Goal: Transaction & Acquisition: Purchase product/service

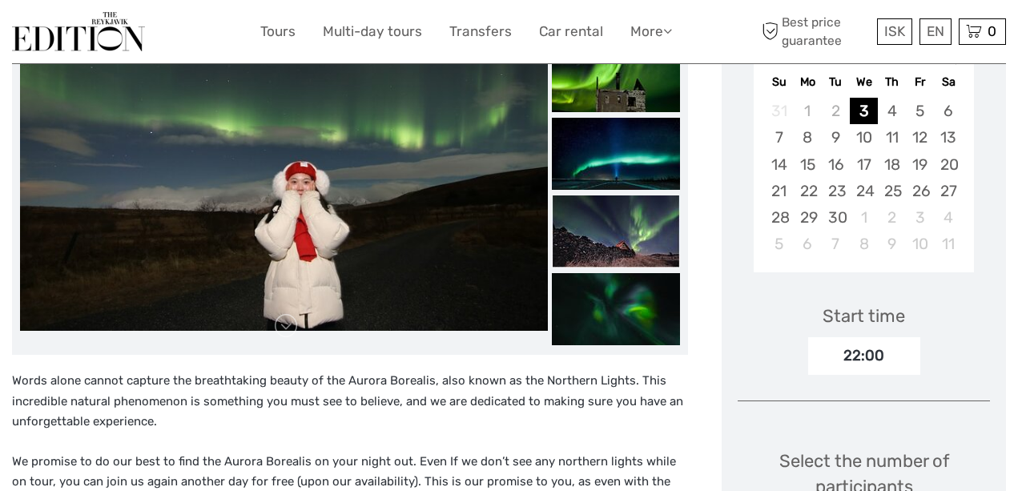
scroll to position [221, 0]
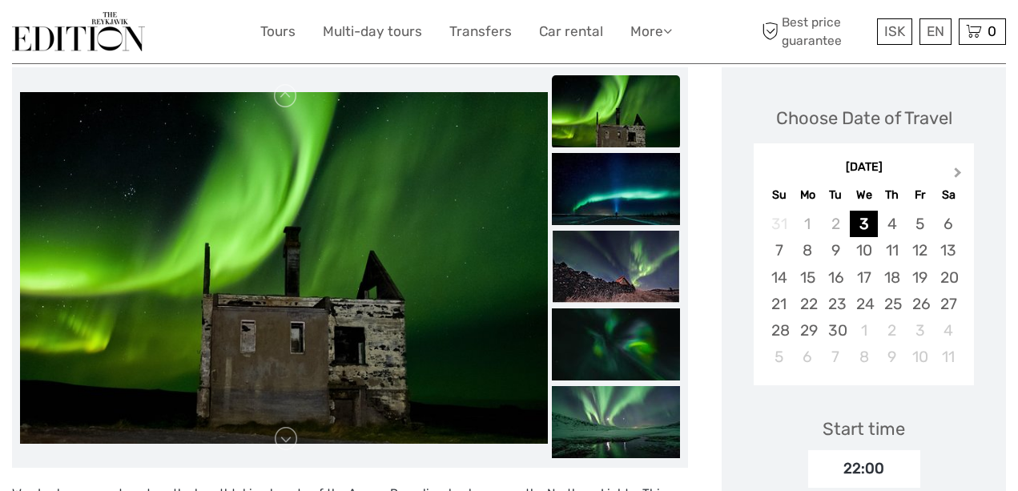
click at [957, 168] on button "Next Month" at bounding box center [960, 176] width 26 height 26
click at [886, 248] on div "9" at bounding box center [892, 250] width 28 height 26
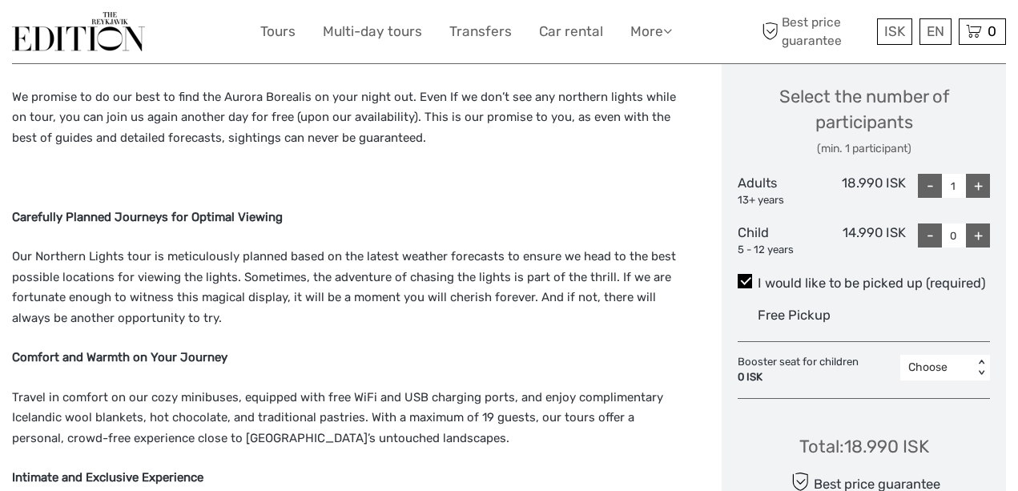
scroll to position [703, 0]
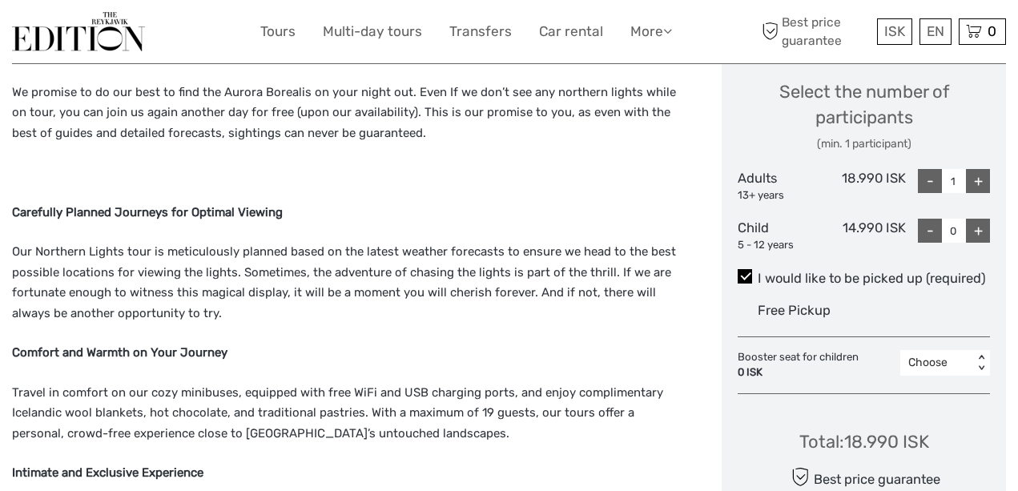
click at [977, 176] on div "+" at bounding box center [978, 181] width 24 height 24
type input "2"
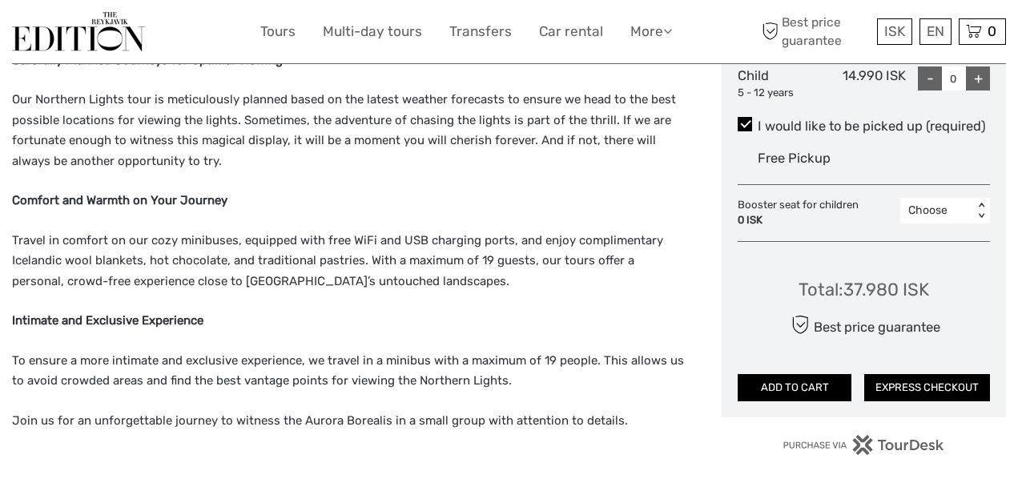
scroll to position [865, 0]
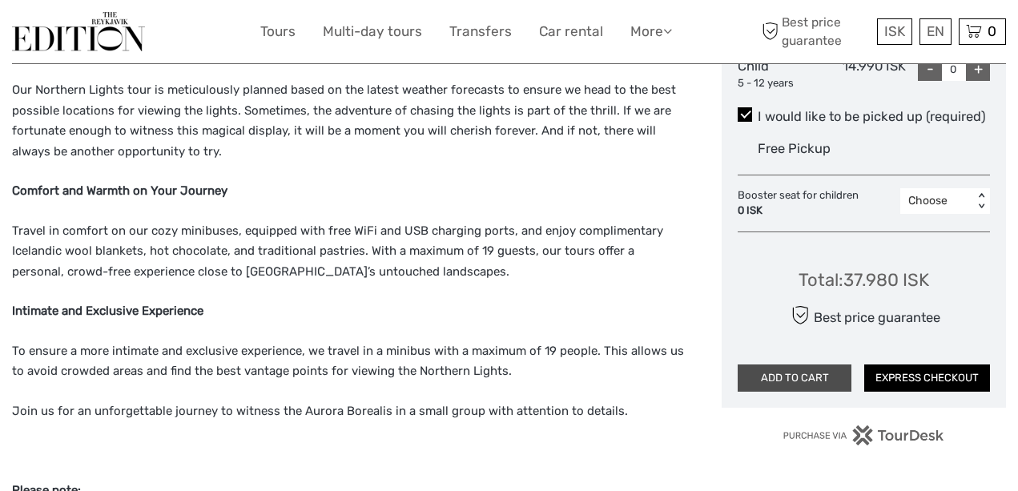
click at [783, 392] on button "ADD TO CART" at bounding box center [795, 378] width 114 height 27
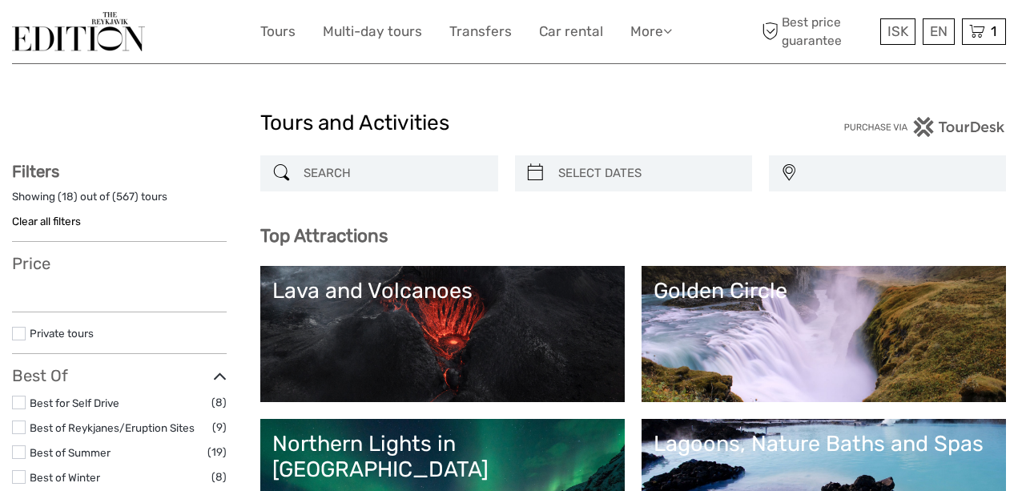
select select
click at [978, 32] on icon at bounding box center [977, 32] width 16 height 20
select select
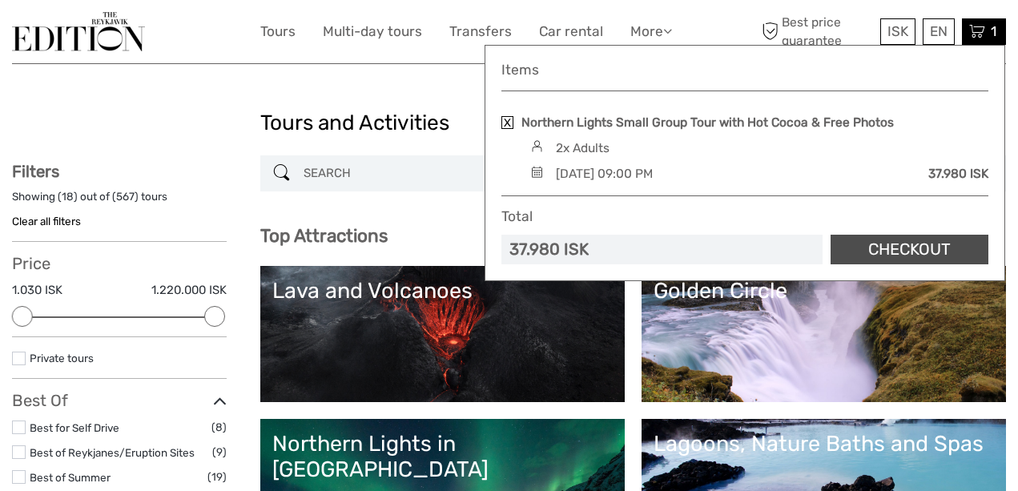
click at [889, 247] on link "Checkout" at bounding box center [910, 250] width 158 height 30
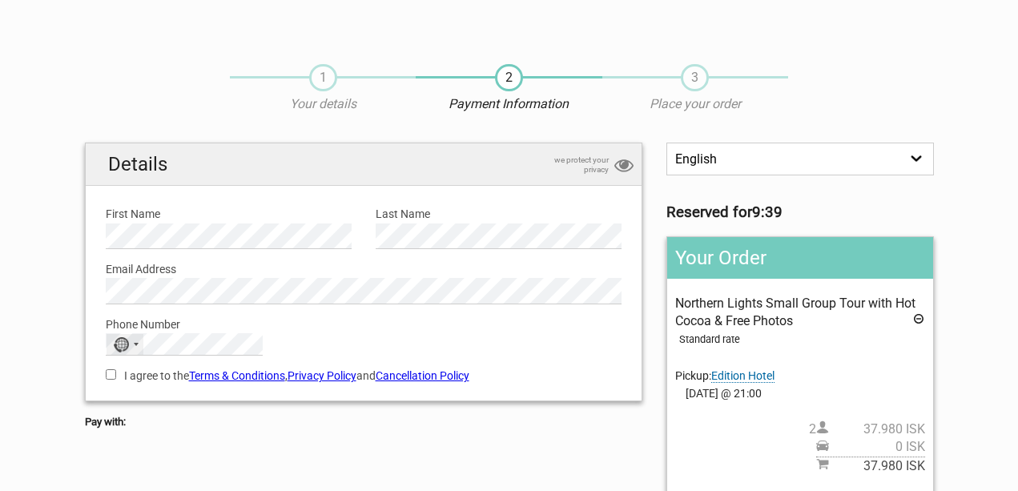
click at [131, 343] on div "No country selected" at bounding box center [125, 344] width 37 height 21
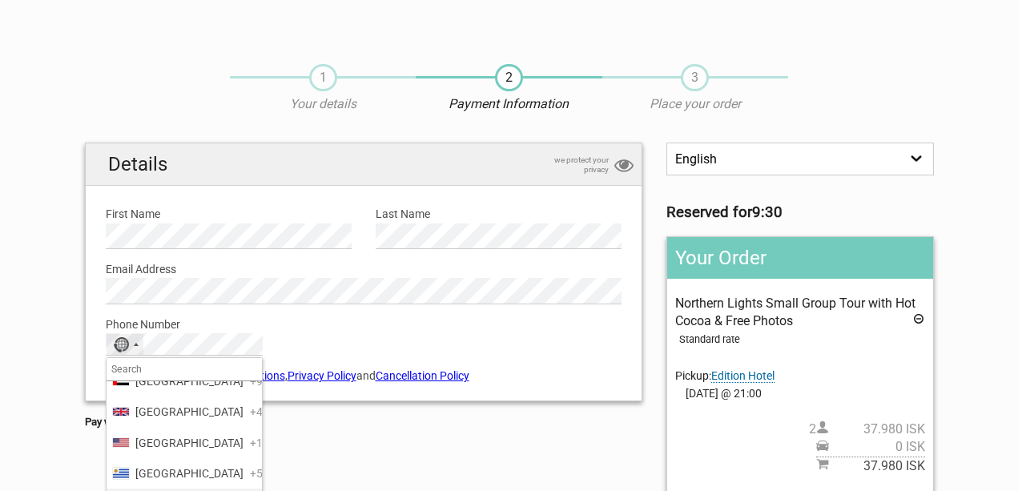
scroll to position [7327, 0]
click at [150, 437] on span "United States" at bounding box center [189, 446] width 108 height 18
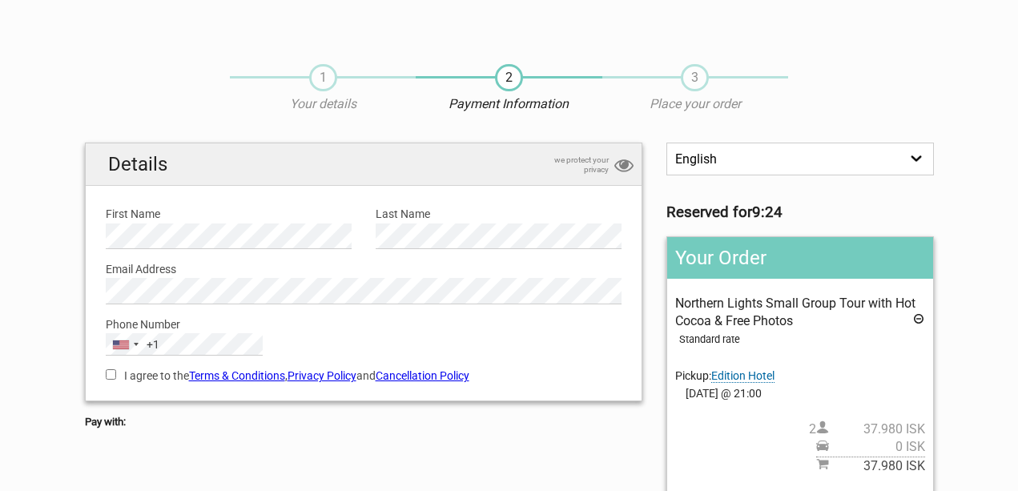
click at [110, 373] on input "I agree to the Terms & Conditions , Privacy Policy and Cancellation Policy" at bounding box center [111, 374] width 10 height 10
checkbox input "true"
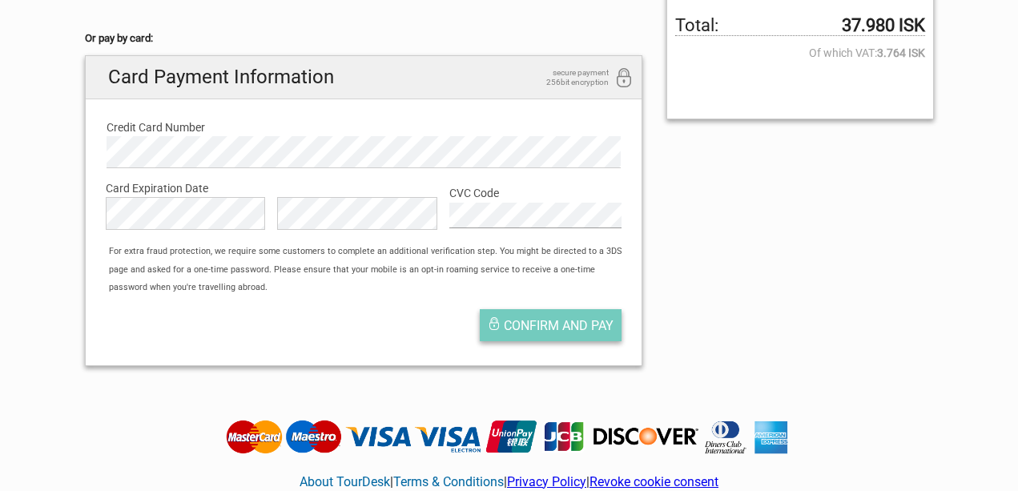
scroll to position [476, 0]
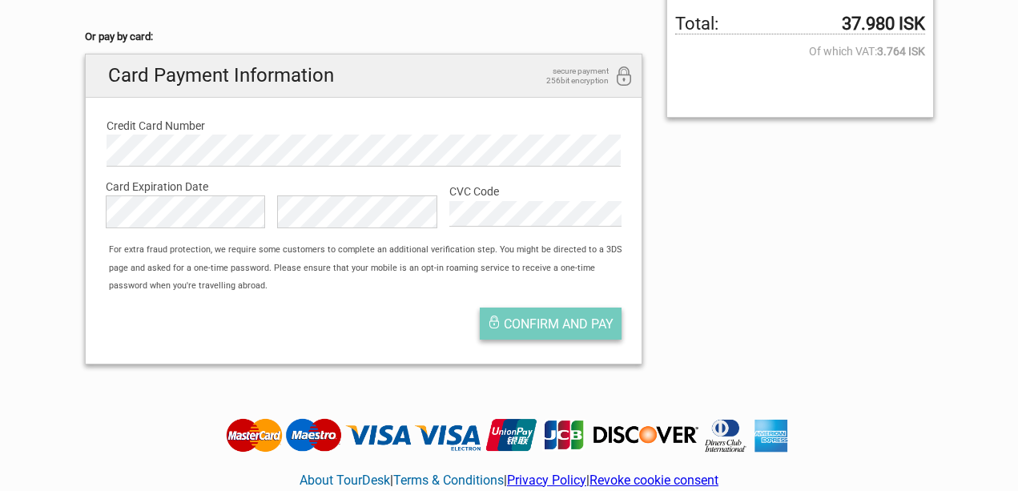
click at [566, 325] on button "Confirm and pay" at bounding box center [551, 324] width 142 height 32
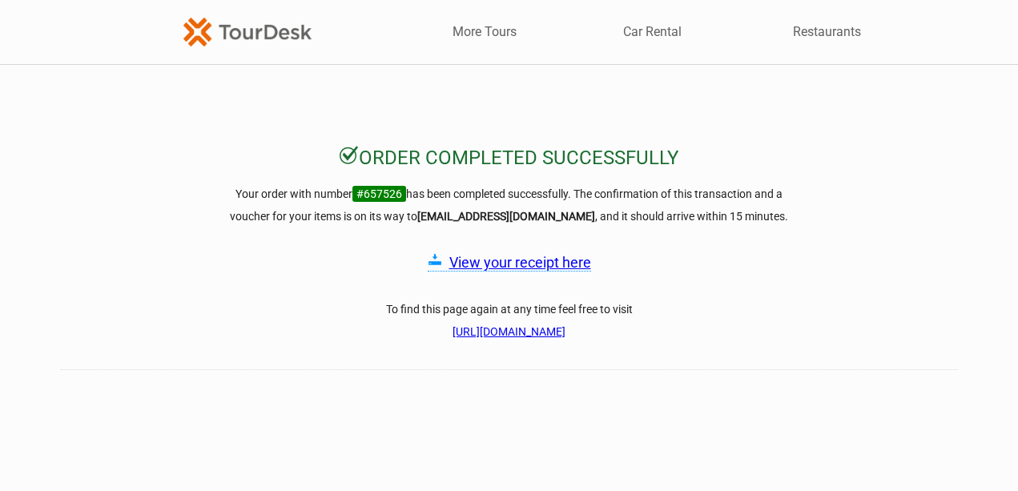
click at [524, 263] on link "View your receipt here" at bounding box center [520, 262] width 142 height 17
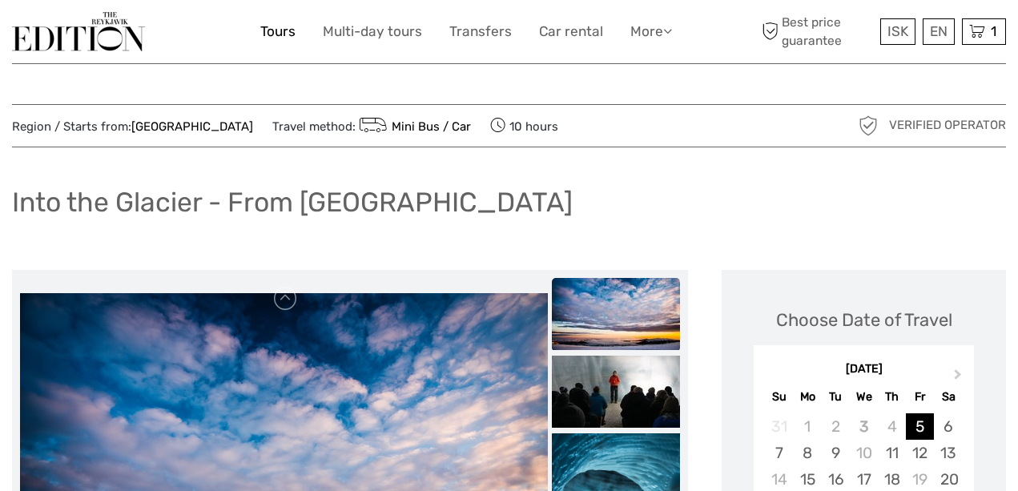
click at [280, 35] on link "Tours" at bounding box center [277, 31] width 35 height 23
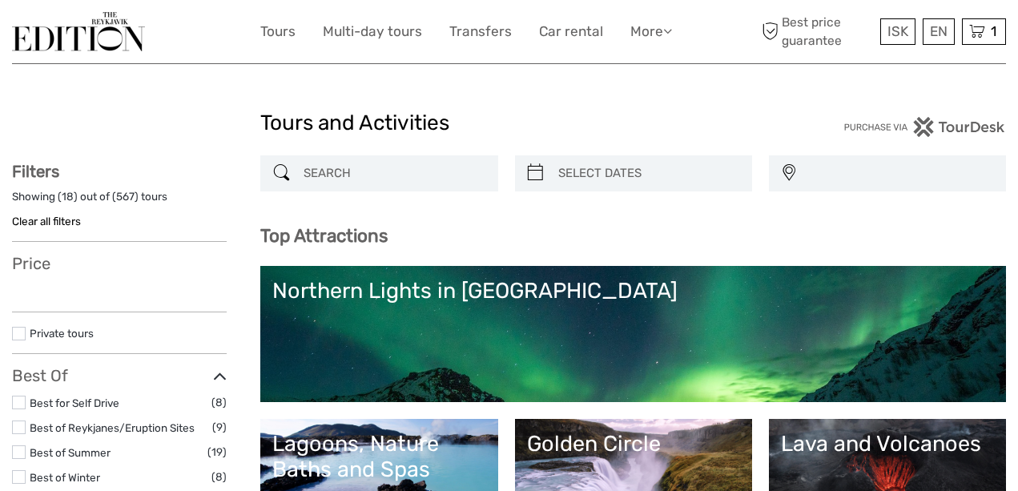
select select
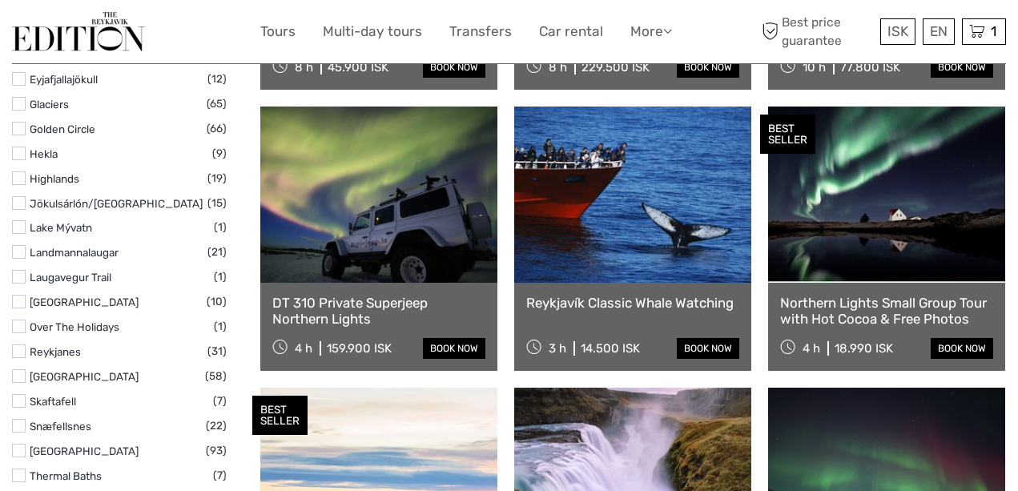
scroll to position [790, 0]
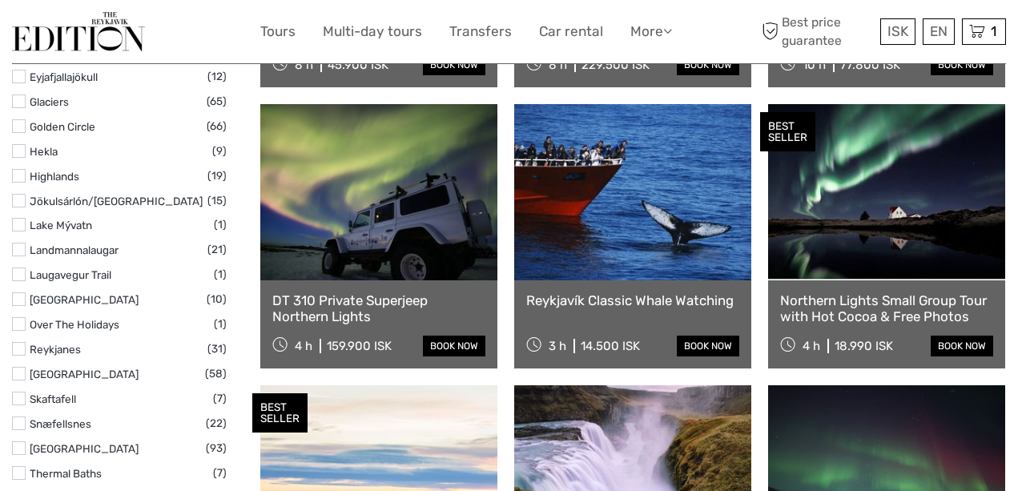
click at [655, 224] on link at bounding box center [632, 192] width 237 height 176
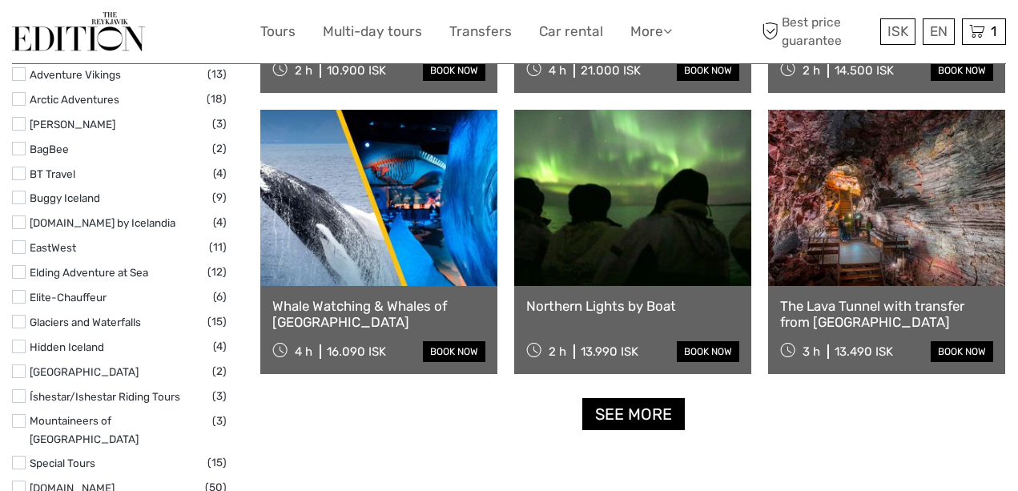
scroll to position [1911, 0]
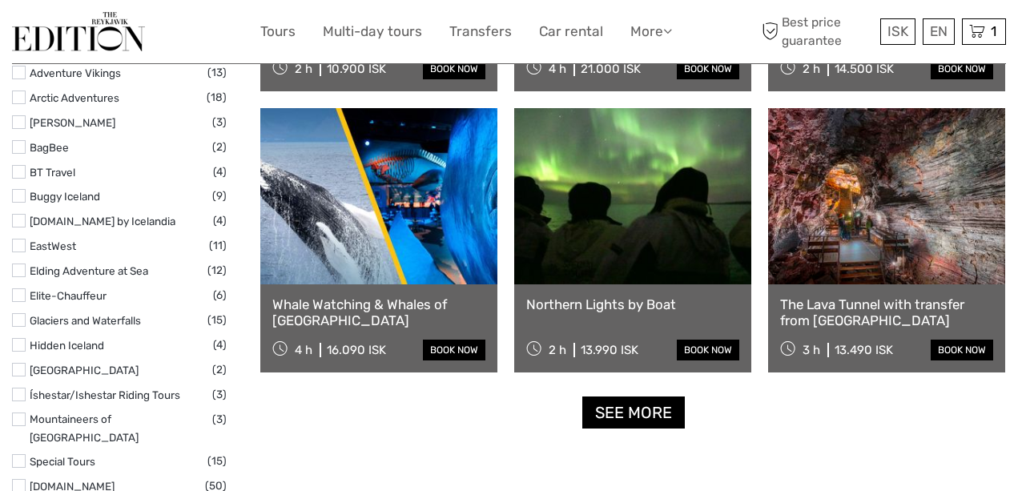
click at [378, 311] on link "Whale Watching & Whales of [GEOGRAPHIC_DATA]" at bounding box center [378, 312] width 213 height 33
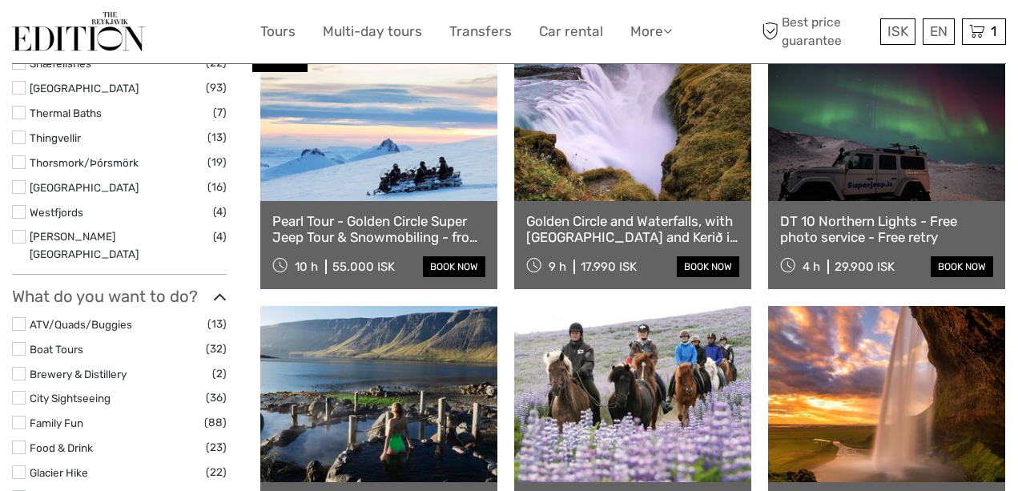
scroll to position [1156, 0]
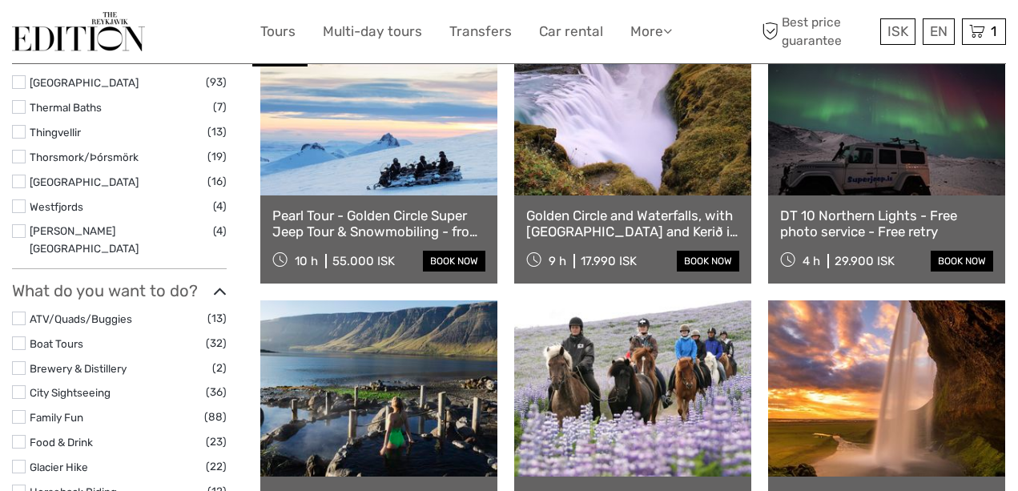
click at [609, 147] on link at bounding box center [632, 107] width 237 height 176
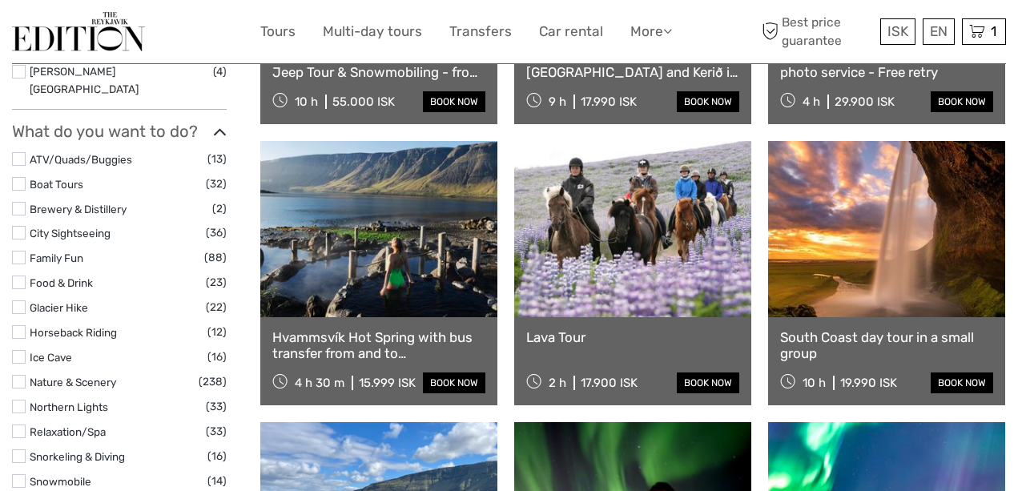
scroll to position [1317, 0]
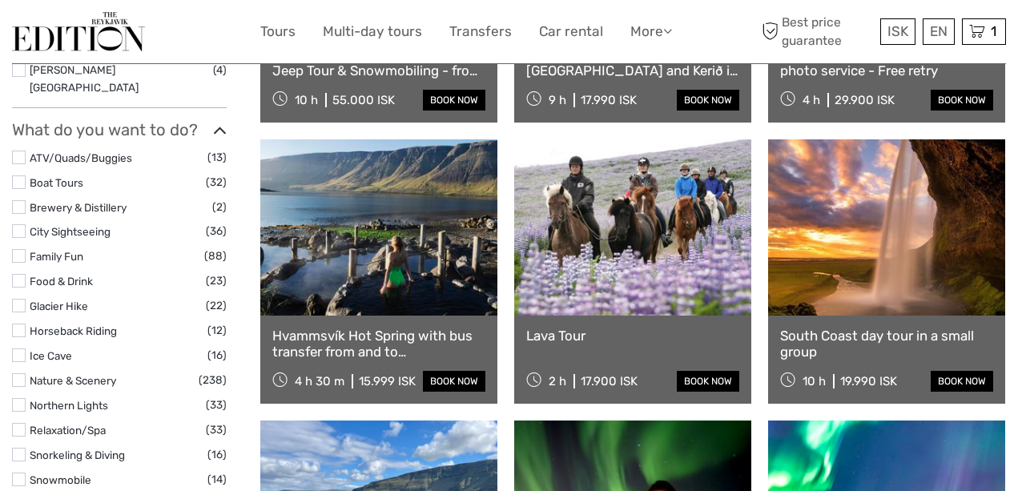
click at [899, 288] on link at bounding box center [886, 227] width 237 height 176
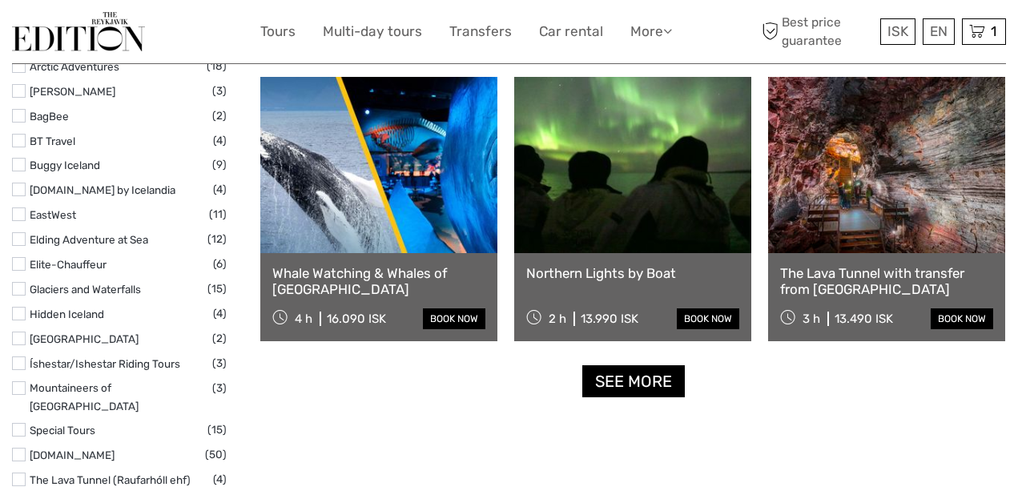
scroll to position [1941, 0]
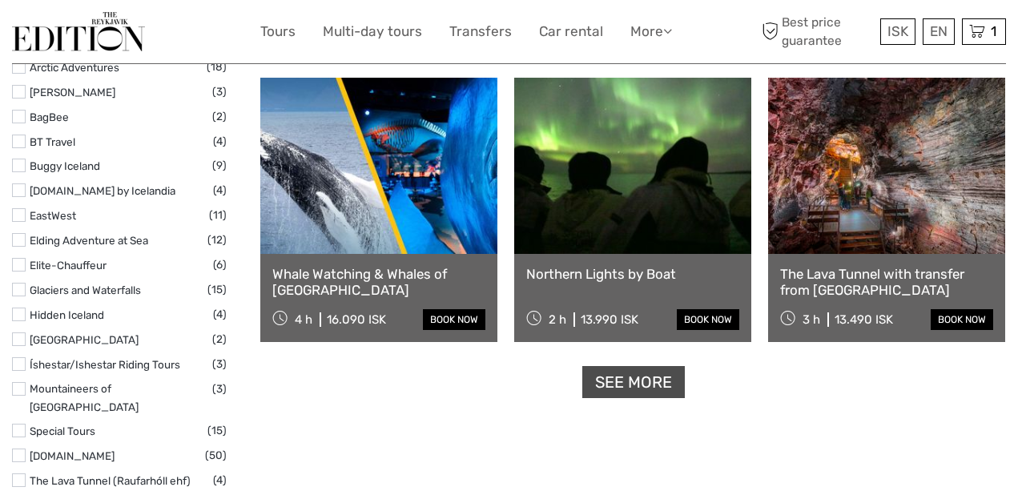
click at [629, 386] on link "See more" at bounding box center [633, 382] width 103 height 33
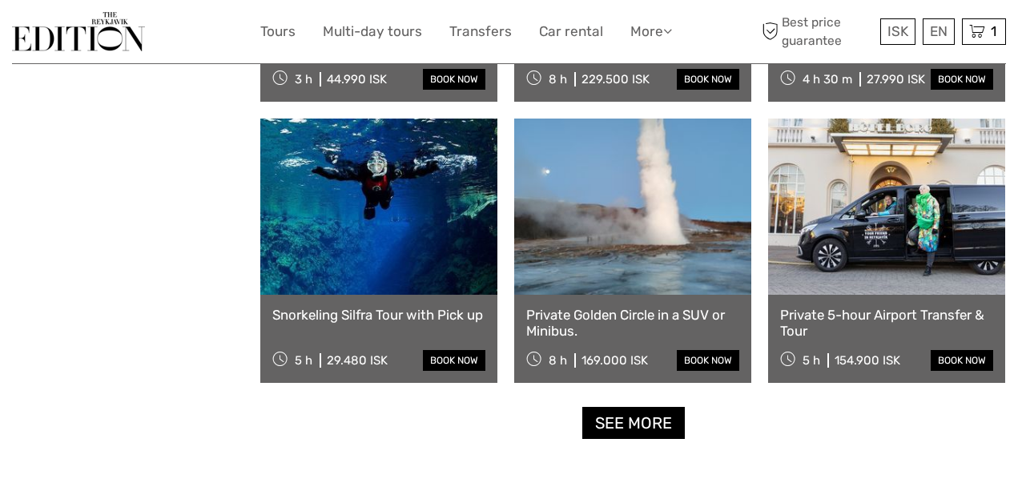
scroll to position [3210, 0]
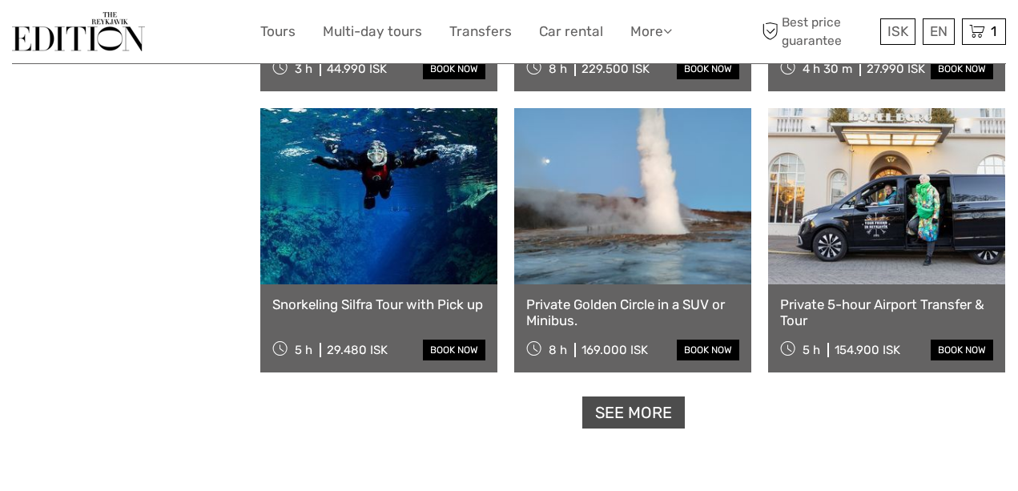
click at [624, 416] on link "See more" at bounding box center [633, 413] width 103 height 33
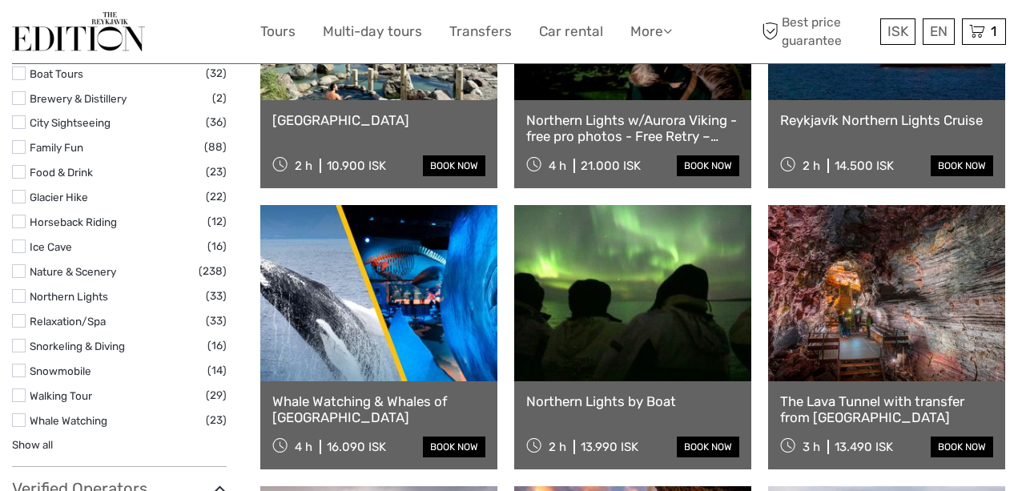
scroll to position [1428, 0]
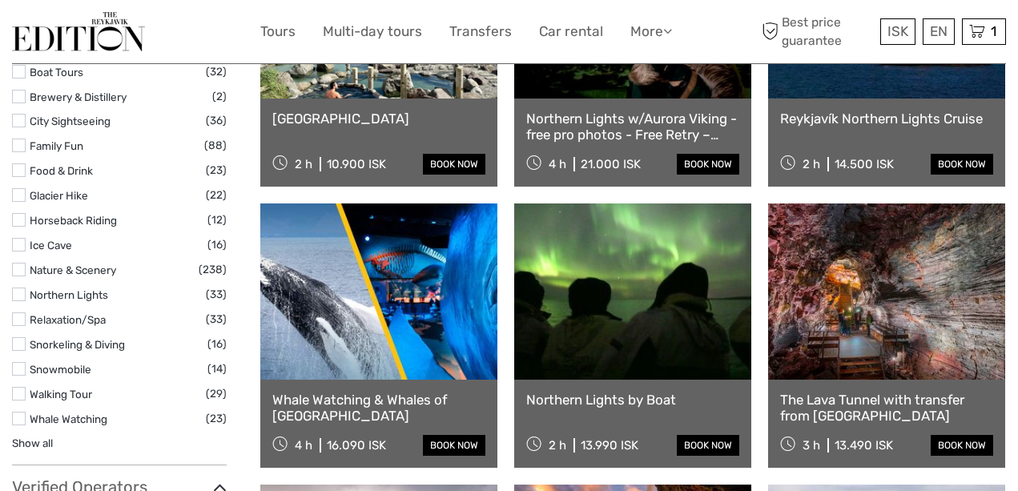
click at [637, 326] on link at bounding box center [632, 291] width 237 height 176
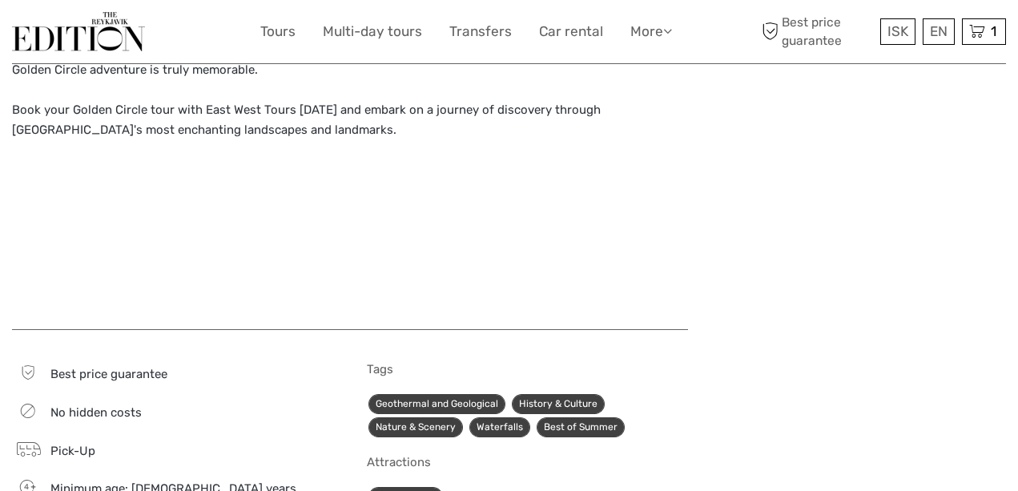
scroll to position [1653, 0]
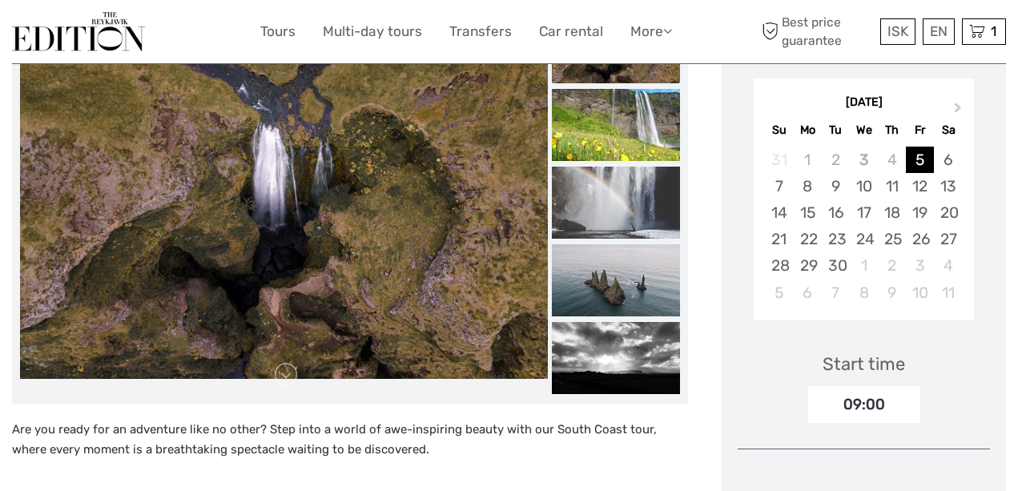
scroll to position [293, 0]
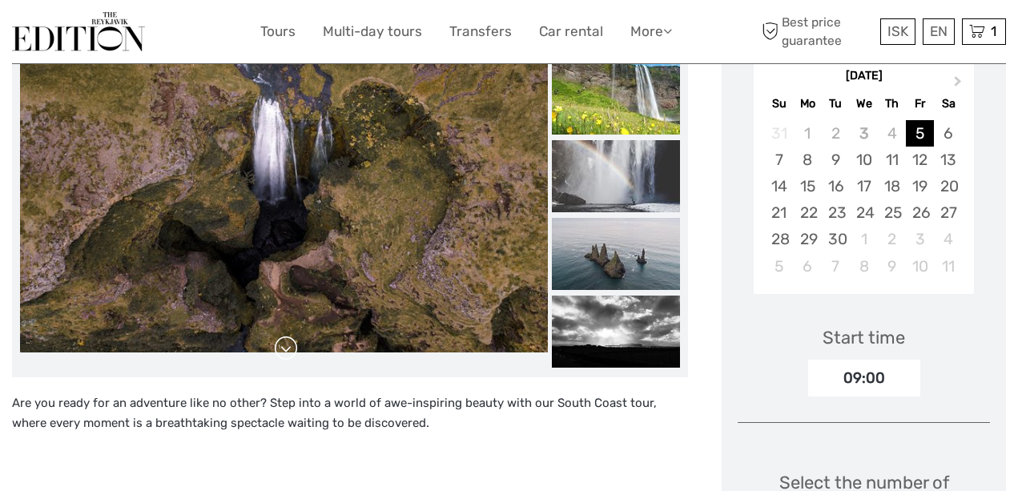
click at [289, 342] on link at bounding box center [286, 349] width 26 height 26
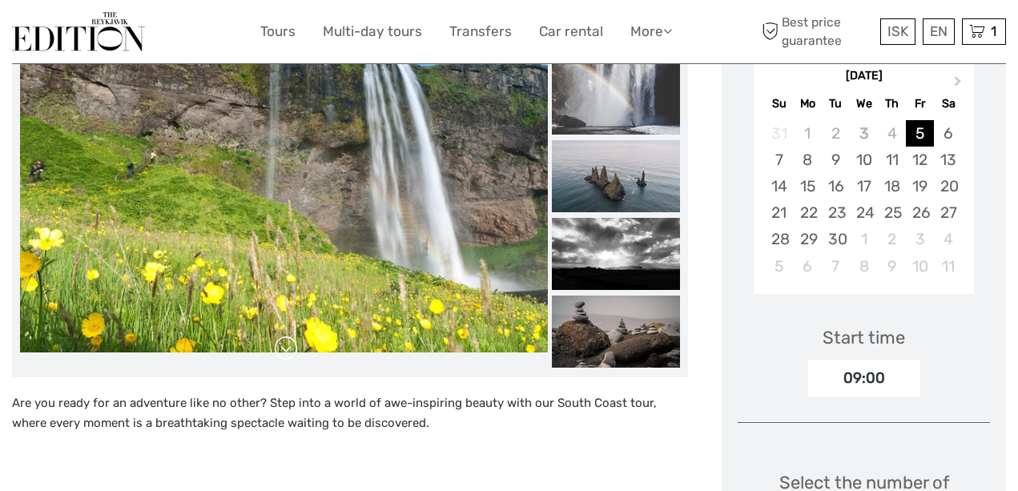
click at [287, 344] on link at bounding box center [286, 349] width 26 height 26
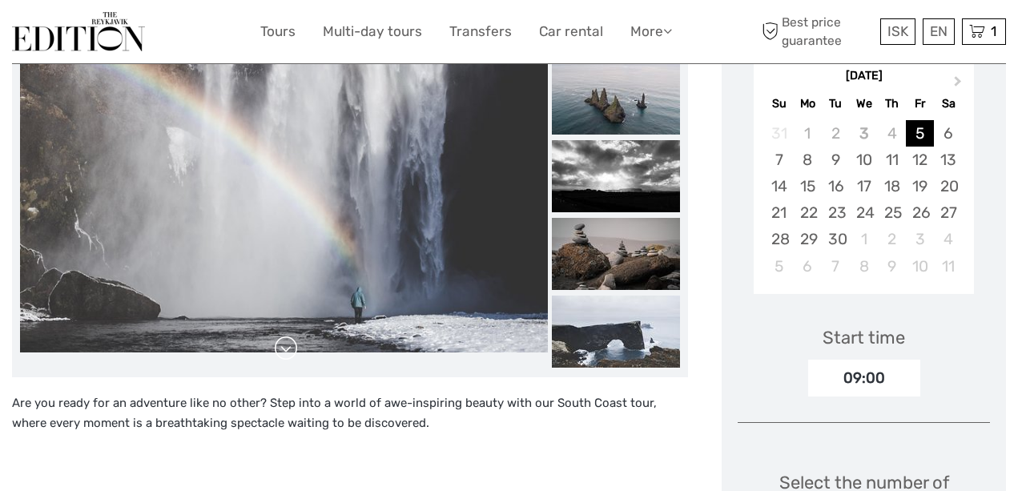
click at [285, 343] on link at bounding box center [286, 349] width 26 height 26
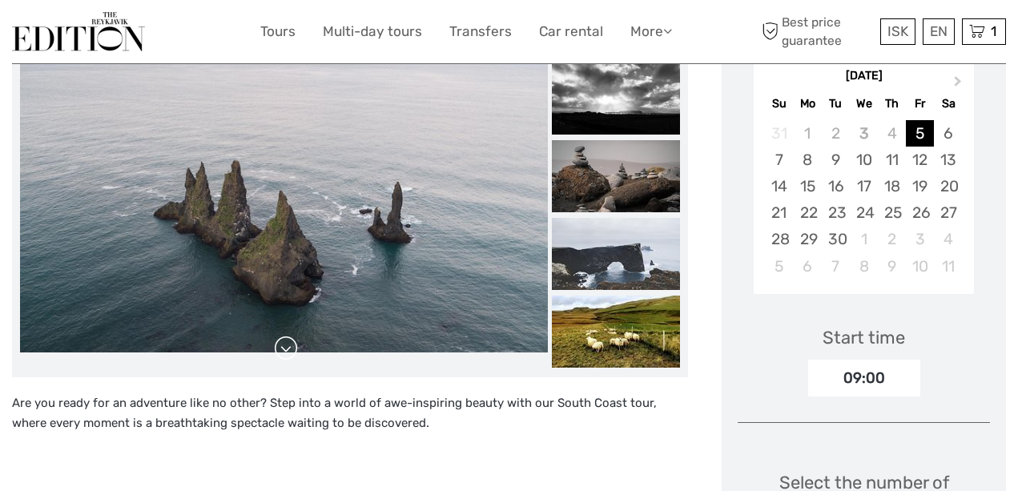
click at [285, 343] on link at bounding box center [286, 349] width 26 height 26
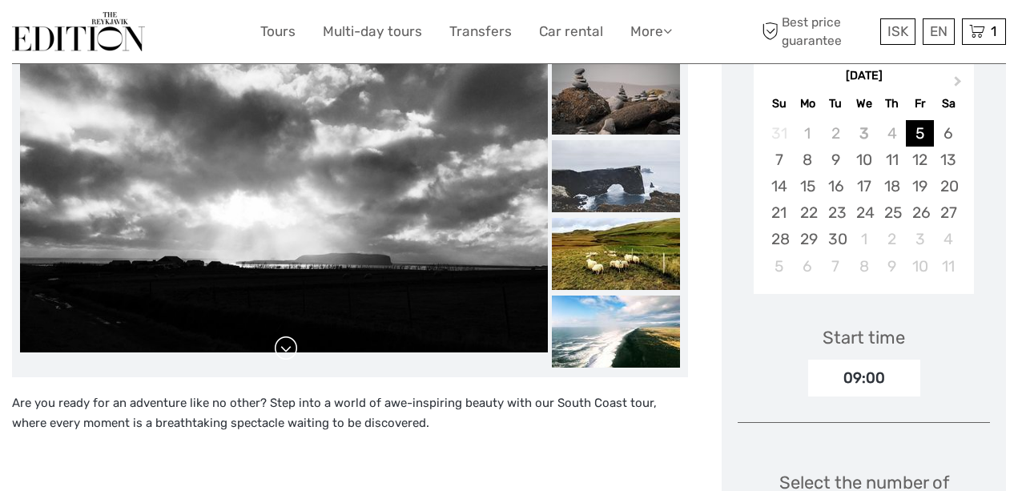
click at [285, 343] on link at bounding box center [286, 349] width 26 height 26
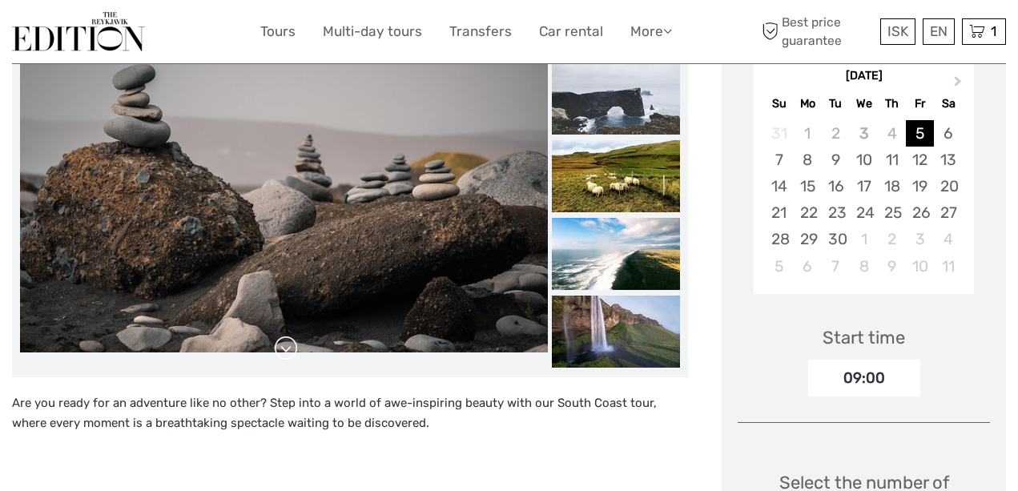
click at [285, 343] on link at bounding box center [286, 349] width 26 height 26
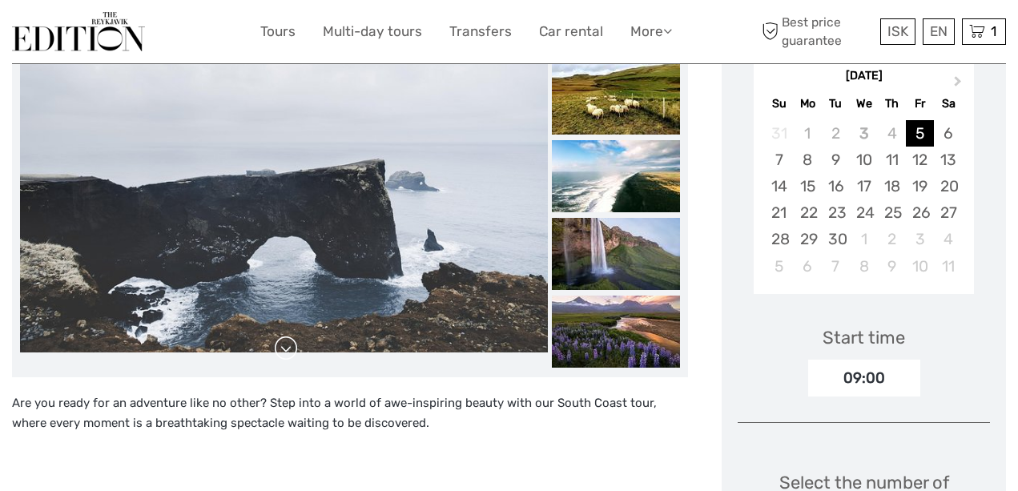
click at [289, 344] on link at bounding box center [286, 349] width 26 height 26
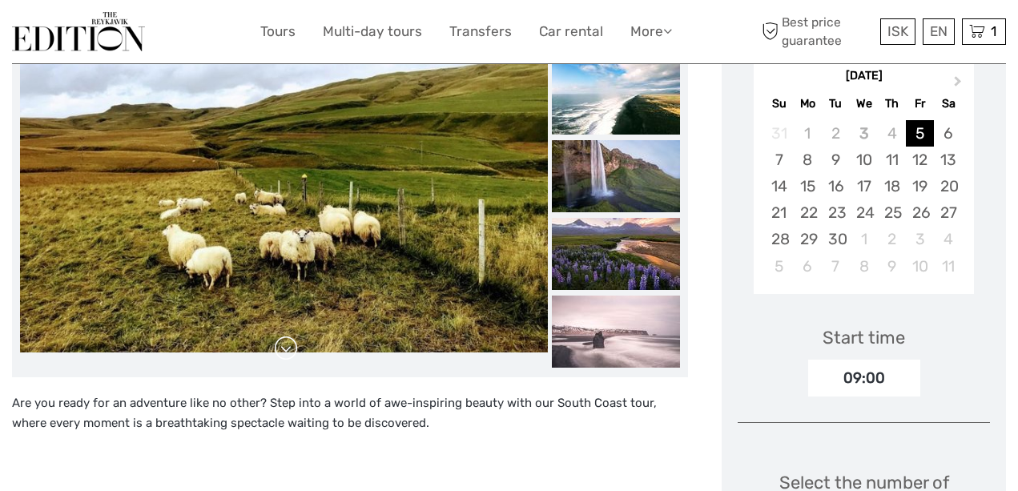
click at [288, 344] on link at bounding box center [286, 349] width 26 height 26
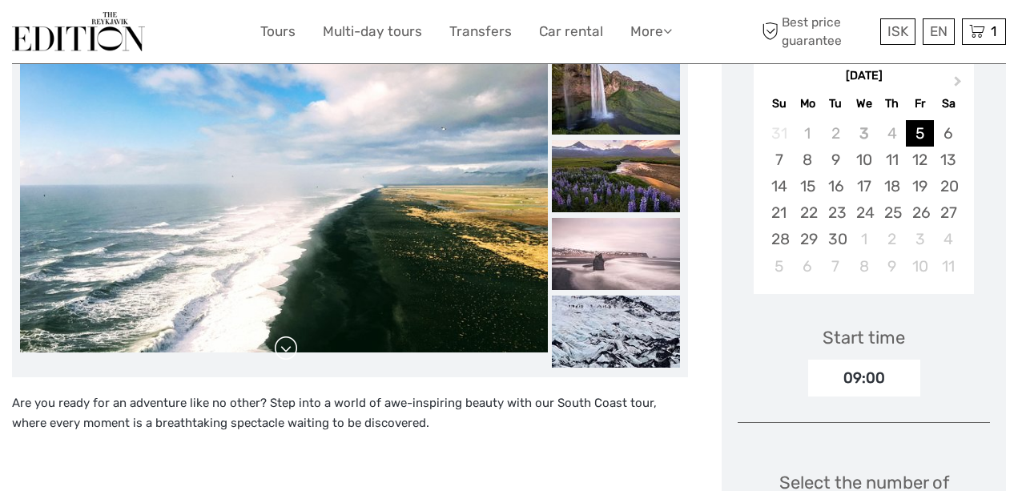
click at [288, 344] on link at bounding box center [286, 349] width 26 height 26
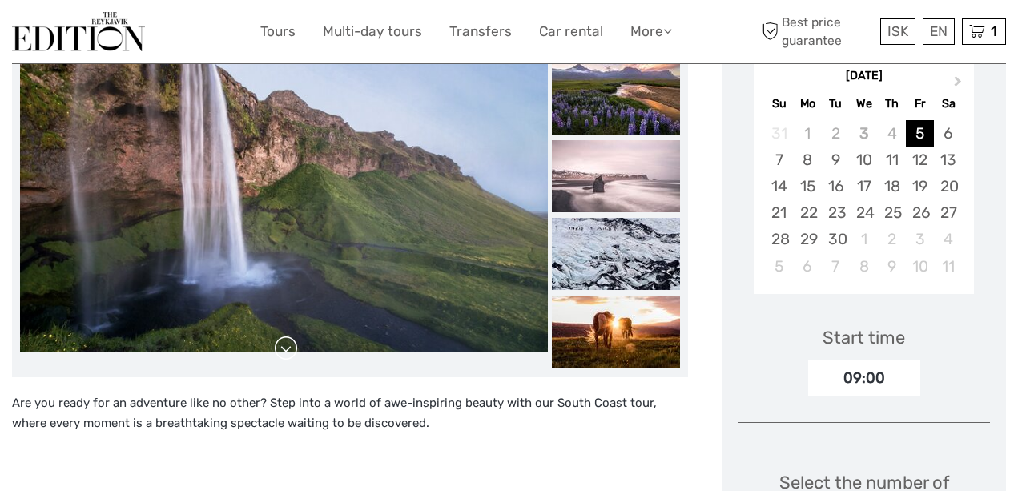
click at [288, 344] on link at bounding box center [286, 349] width 26 height 26
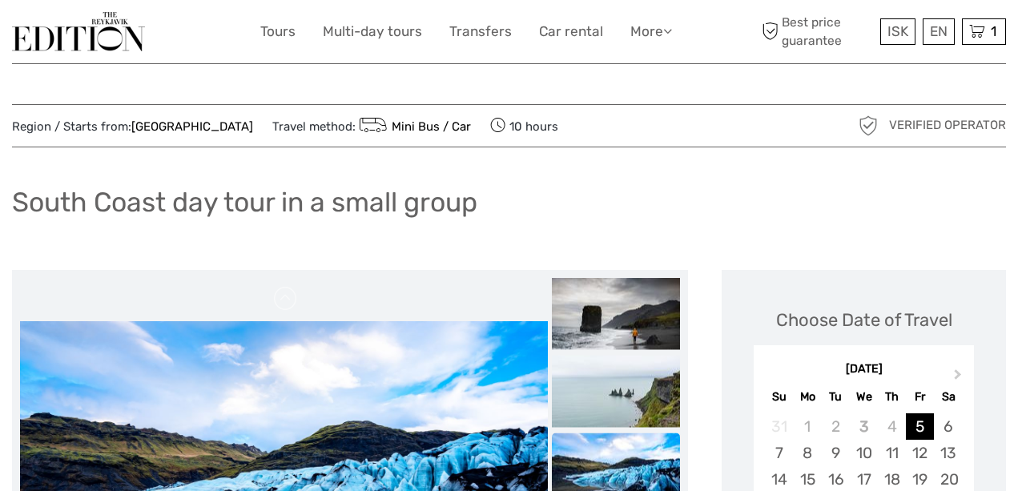
scroll to position [0, 0]
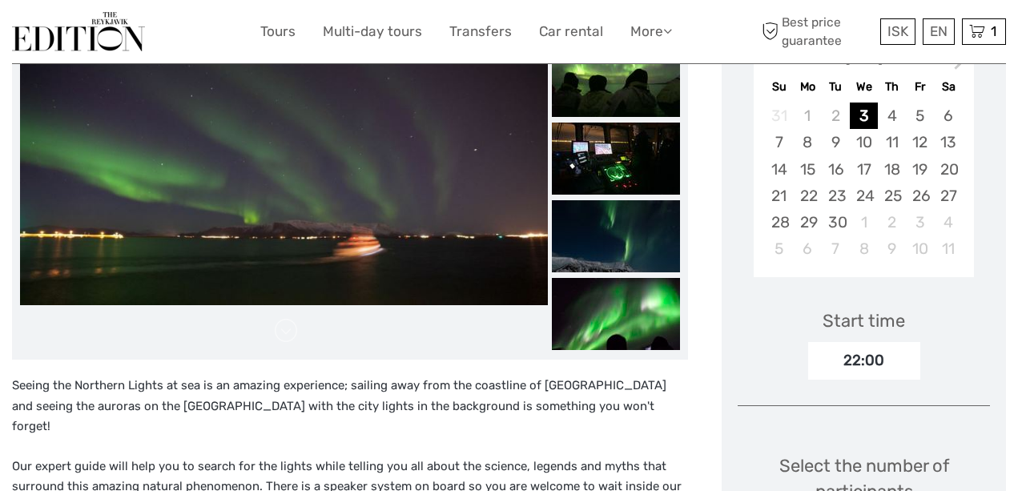
scroll to position [196, 0]
